Goal: Transaction & Acquisition: Book appointment/travel/reservation

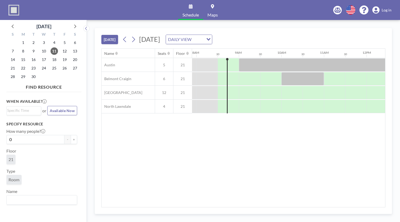
scroll to position [0, 340]
drag, startPoint x: 372, startPoint y: 58, endPoint x: 364, endPoint y: 56, distance: 8.6
click at [364, 56] on div "12PM" at bounding box center [372, 53] width 21 height 9
click at [203, 41] on input "Search for option" at bounding box center [198, 39] width 10 height 7
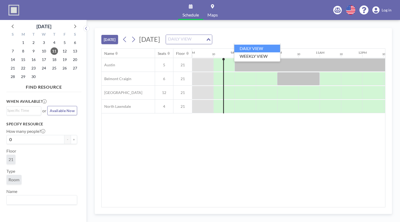
click at [210, 39] on icon "Search for option" at bounding box center [208, 39] width 4 height 3
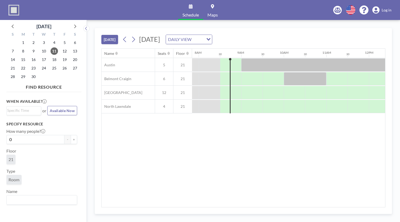
scroll to position [0, 387]
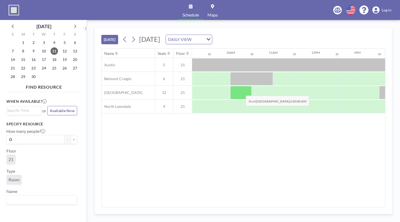
click at [241, 91] on div at bounding box center [240, 92] width 21 height 13
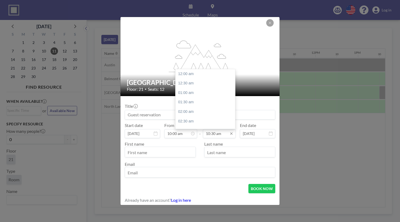
scroll to position [198, 0]
click at [213, 134] on input "10:30 am" at bounding box center [219, 133] width 33 height 9
click at [188, 101] on div "12:00 pm" at bounding box center [206, 103] width 62 height 10
type input "12:00 pm"
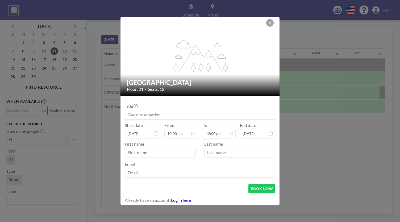
click at [144, 114] on input at bounding box center [200, 114] width 150 height 9
type input "[PERSON_NAME] Meetings"
click at [141, 152] on input "text" at bounding box center [160, 152] width 70 height 9
type input "[PERSON_NAME]"
type input "J"
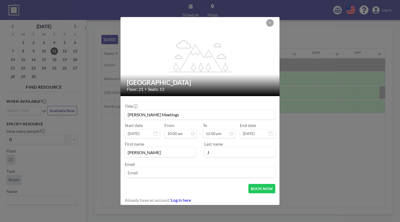
click at [140, 173] on input "email" at bounding box center [200, 172] width 150 height 9
type input "[EMAIL_ADDRESS][DOMAIN_NAME]"
click at [263, 189] on button "BOOK NOW" at bounding box center [261, 188] width 27 height 9
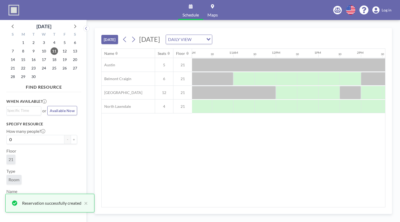
scroll to position [0, 486]
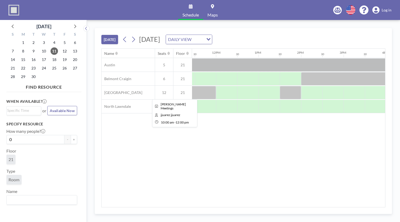
click at [205, 88] on div at bounding box center [173, 92] width 85 height 13
click at [123, 39] on icon at bounding box center [124, 39] width 5 height 8
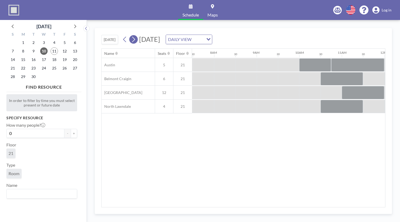
scroll to position [0, 319]
click at [133, 39] on icon at bounding box center [133, 39] width 5 height 8
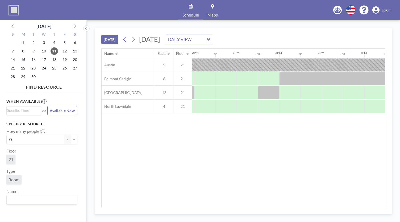
scroll to position [0, 514]
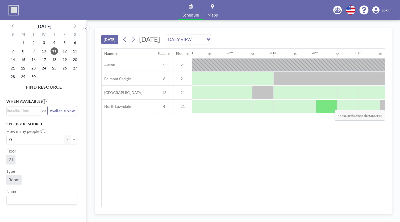
click at [334, 105] on div at bounding box center [326, 106] width 21 height 13
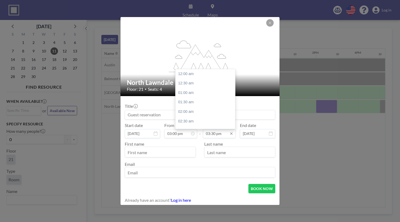
scroll to position [293, 0]
click at [216, 135] on input "03:30 pm" at bounding box center [219, 133] width 33 height 9
click at [193, 83] on div "04:00 pm" at bounding box center [206, 84] width 62 height 10
type input "04:00 pm"
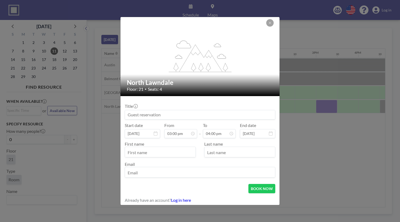
click at [162, 116] on input at bounding box center [200, 114] width 150 height 9
type input "e"
type input "[PERSON_NAME] + [PERSON_NAME]"
click at [155, 152] on input "text" at bounding box center [160, 152] width 70 height 9
type input "[PERSON_NAME]"
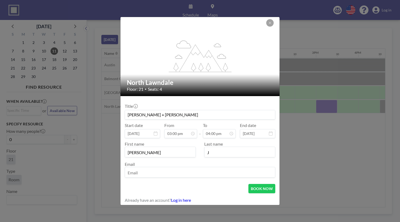
scroll to position [0, 0]
type input "J"
click at [263, 190] on button "BOOK NOW" at bounding box center [261, 188] width 27 height 9
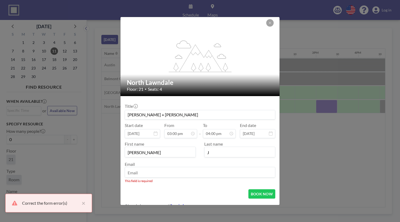
click at [177, 176] on input "email" at bounding box center [200, 172] width 150 height 9
click at [174, 172] on input "email" at bounding box center [200, 172] width 150 height 9
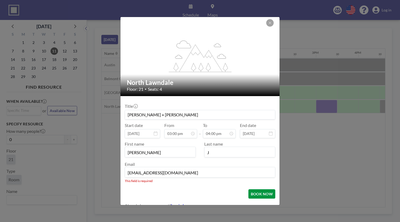
type input "[EMAIL_ADDRESS][DOMAIN_NAME]"
click at [268, 192] on button "BOOK NOW" at bounding box center [261, 193] width 27 height 9
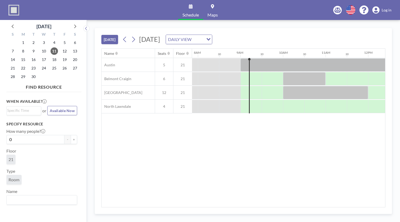
scroll to position [0, 329]
